Goal: Information Seeking & Learning: Learn about a topic

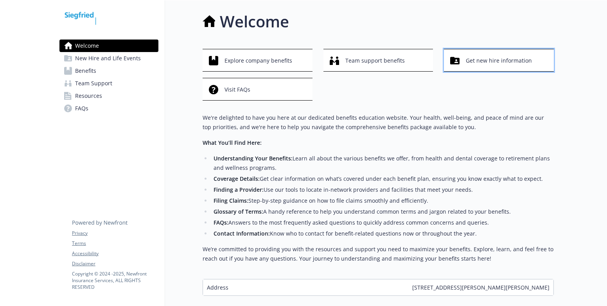
click at [495, 50] on button "Get new hire information" at bounding box center [499, 60] width 110 height 23
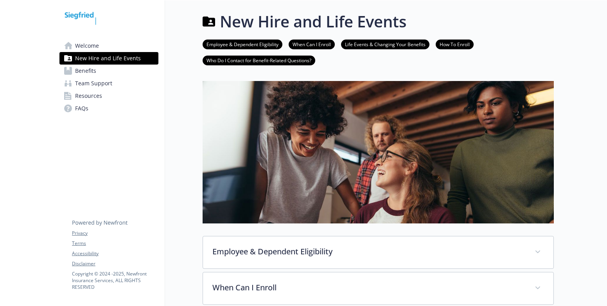
click at [104, 72] on link "Benefits" at bounding box center [108, 71] width 99 height 13
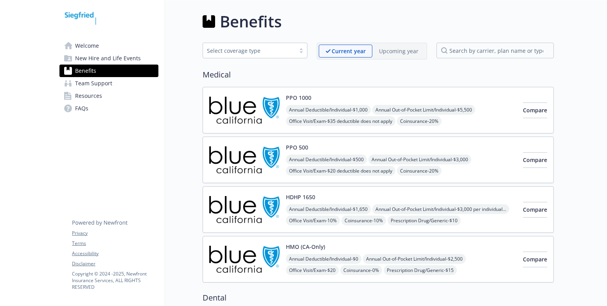
click at [101, 81] on span "Team Support" at bounding box center [93, 83] width 37 height 13
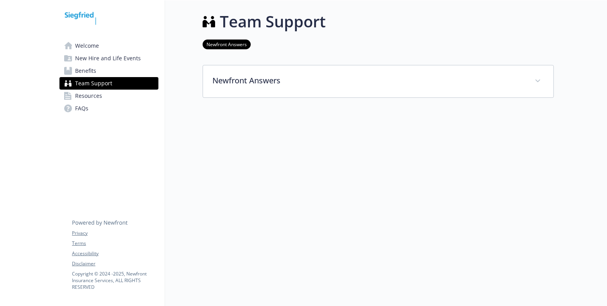
click at [95, 66] on span "Benefits" at bounding box center [85, 71] width 21 height 13
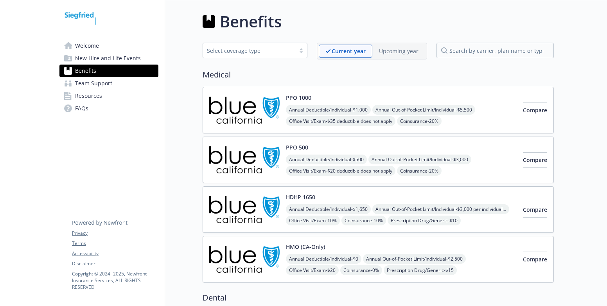
click at [83, 94] on span "Resources" at bounding box center [88, 96] width 27 height 13
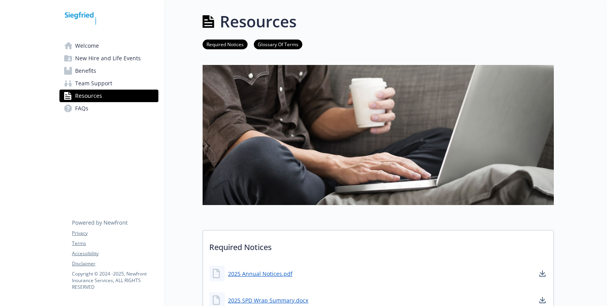
click at [84, 56] on span "New Hire and Life Events" at bounding box center [108, 58] width 66 height 13
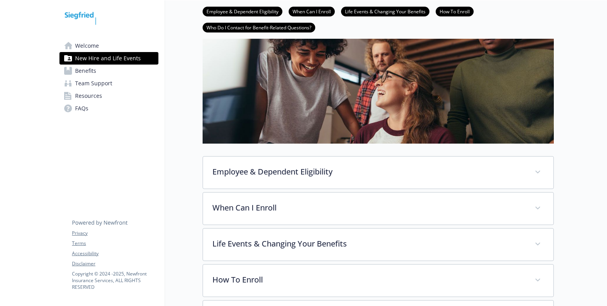
scroll to position [156, 0]
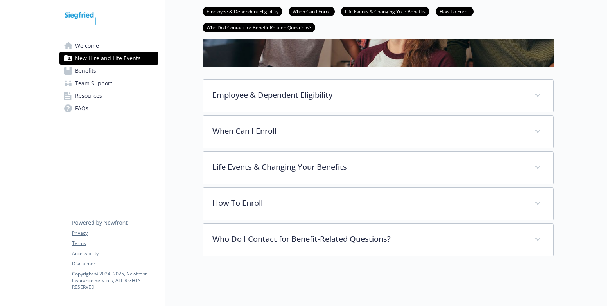
click at [77, 109] on span "FAQs" at bounding box center [81, 108] width 13 height 13
